Goal: Information Seeking & Learning: Check status

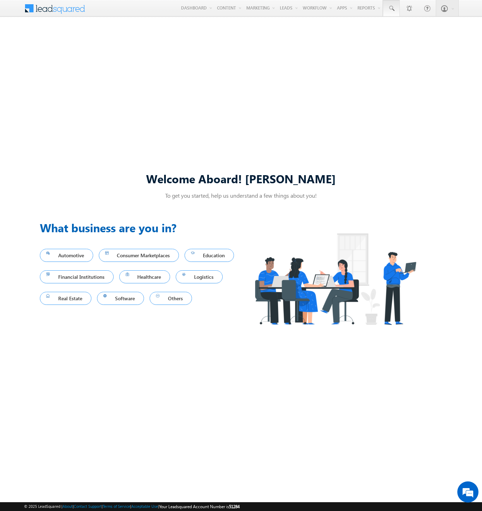
click at [391, 8] on span at bounding box center [390, 8] width 7 height 7
type input "8939071500"
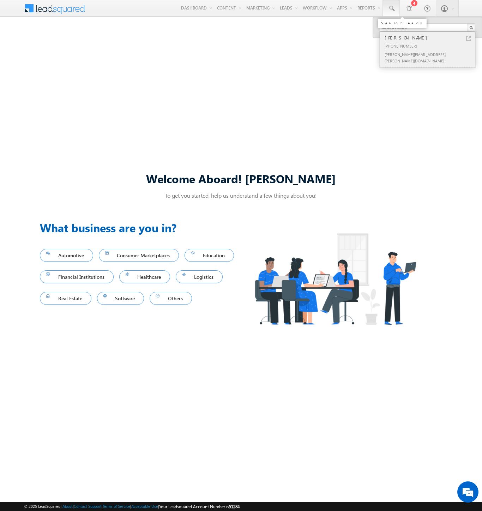
click at [430, 38] on div "Brahma Bahringer" at bounding box center [430, 38] width 94 height 8
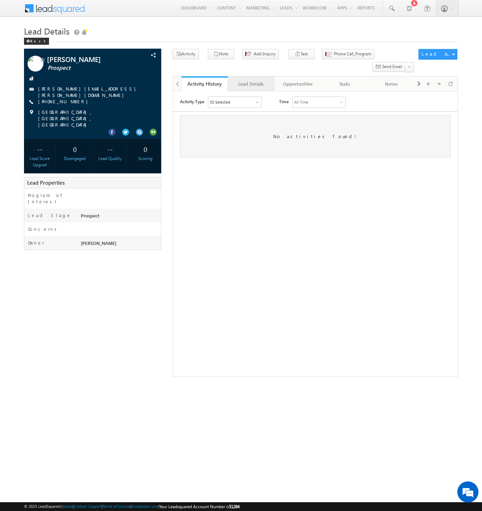
click at [251, 80] on div "Lead Details" at bounding box center [250, 84] width 35 height 8
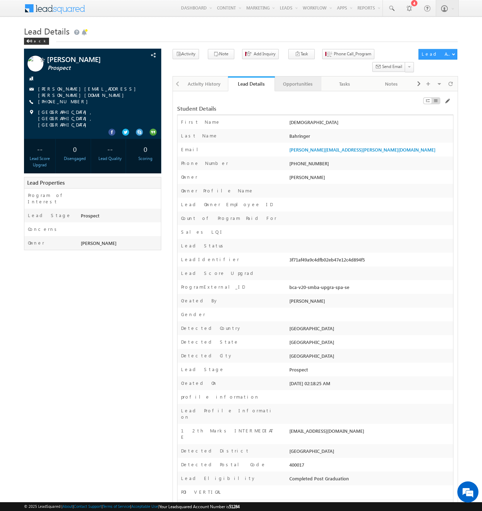
click at [297, 80] on div "Opportunities" at bounding box center [297, 84] width 35 height 8
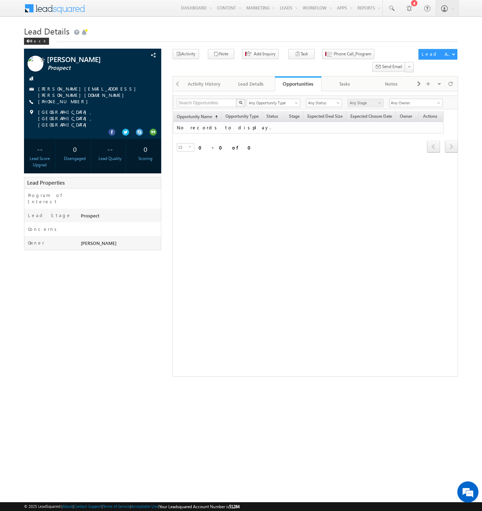
click at [59, 7] on span at bounding box center [59, 7] width 51 height 12
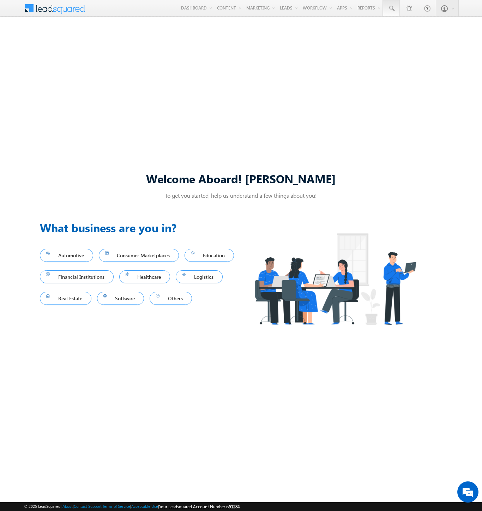
click at [391, 8] on span at bounding box center [390, 8] width 7 height 7
type input "8904539618"
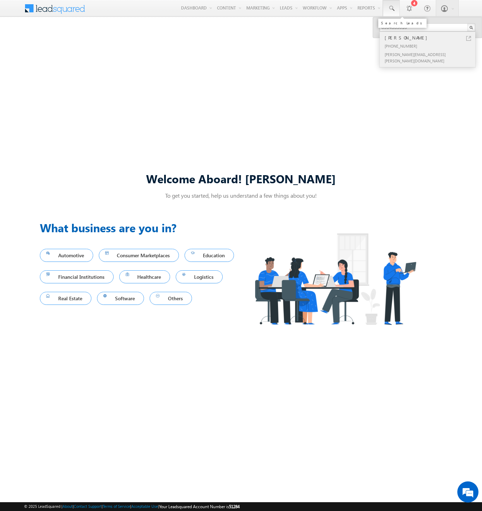
click at [430, 38] on div "[PERSON_NAME]" at bounding box center [430, 38] width 94 height 8
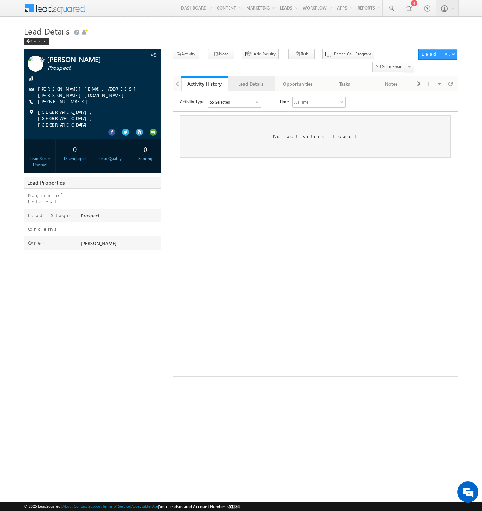
click at [251, 80] on div "Lead Details" at bounding box center [250, 84] width 35 height 8
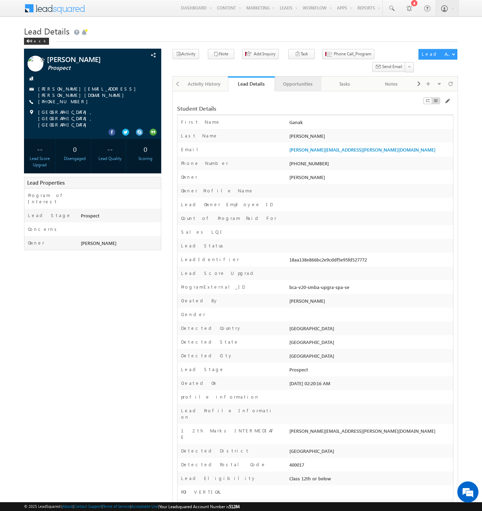
click at [297, 80] on div "Opportunities" at bounding box center [297, 84] width 35 height 8
